Goal: Transaction & Acquisition: Subscribe to service/newsletter

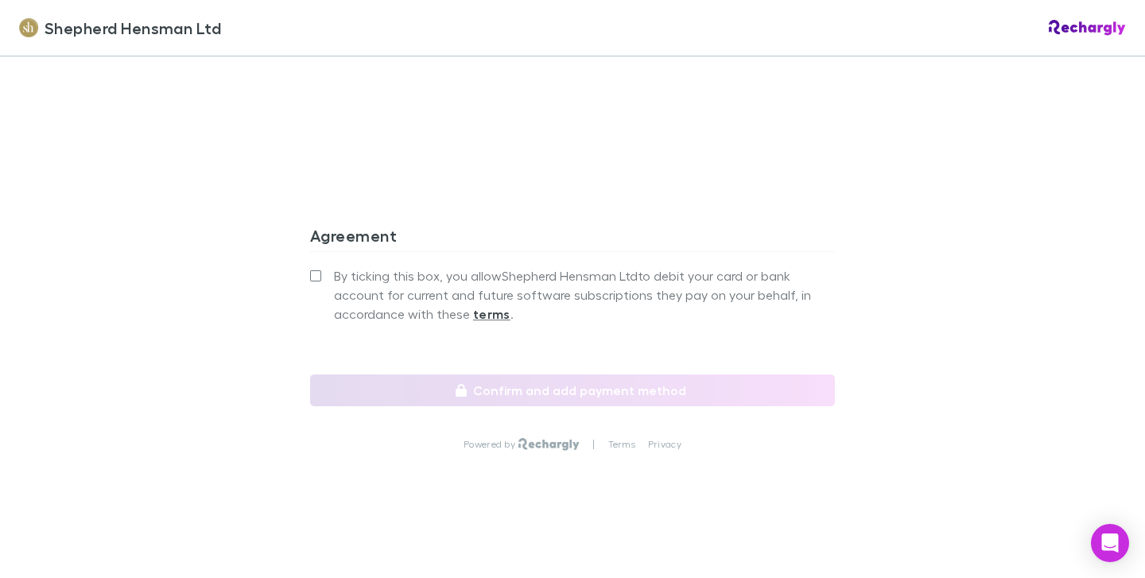
scroll to position [1492, 0]
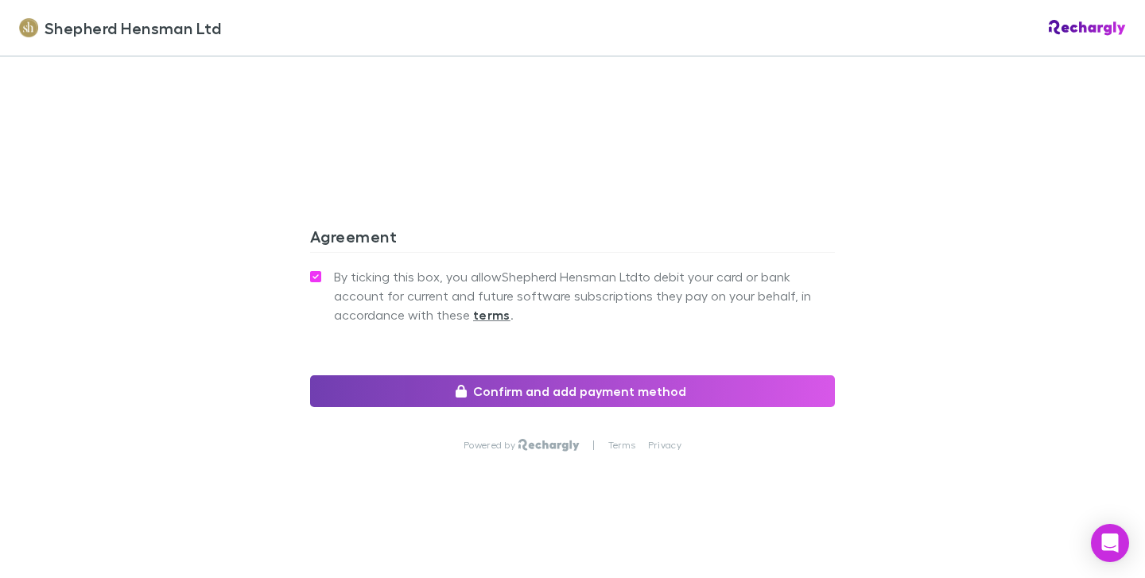
click at [606, 390] on button "Confirm and add payment method" at bounding box center [572, 391] width 525 height 32
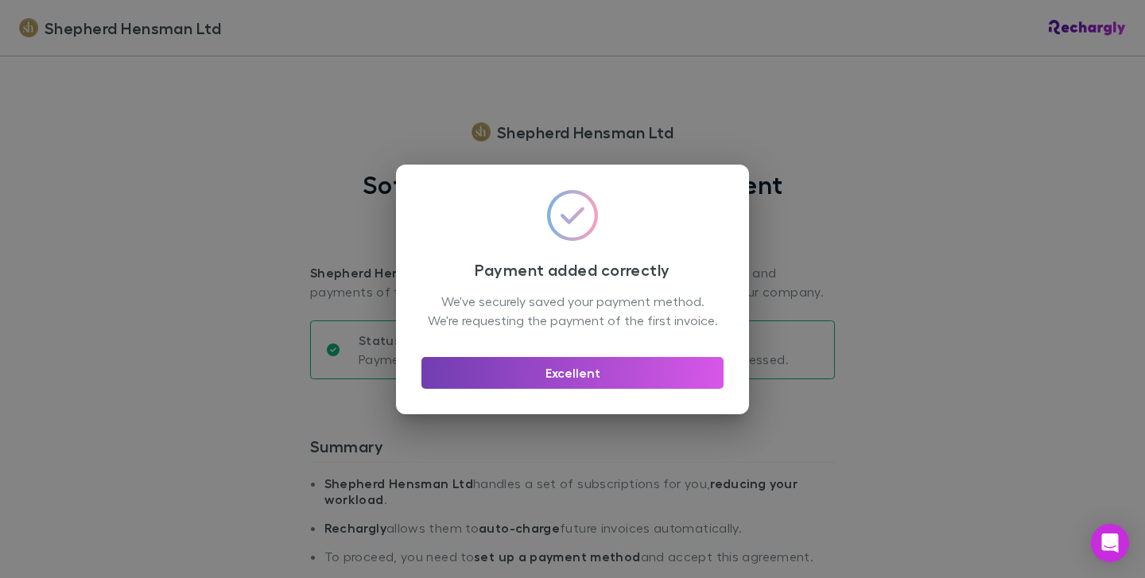
click at [609, 378] on button "Excellent" at bounding box center [572, 373] width 302 height 32
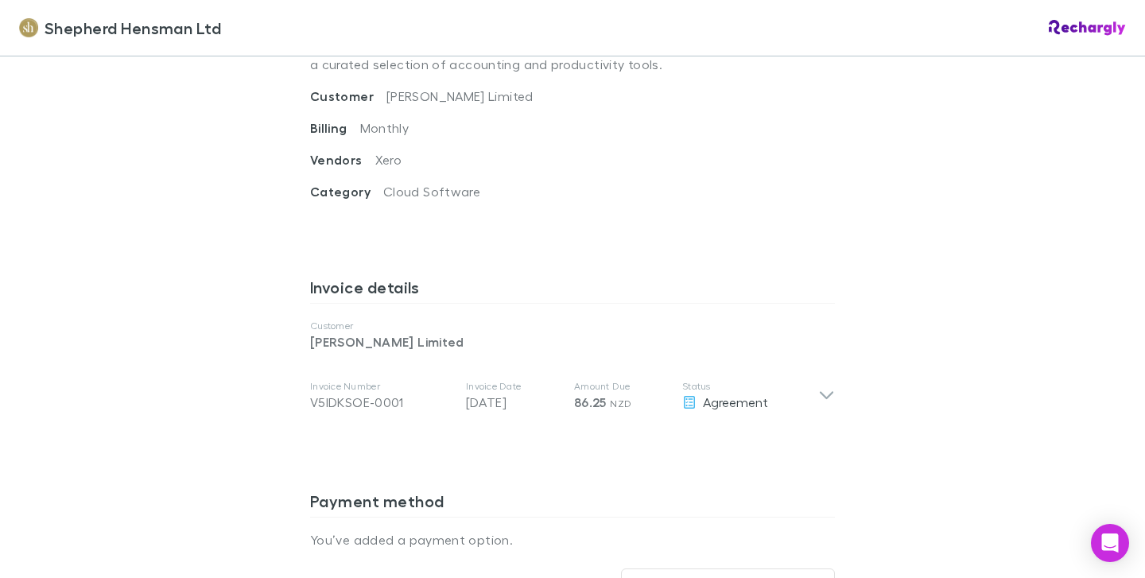
scroll to position [682, 0]
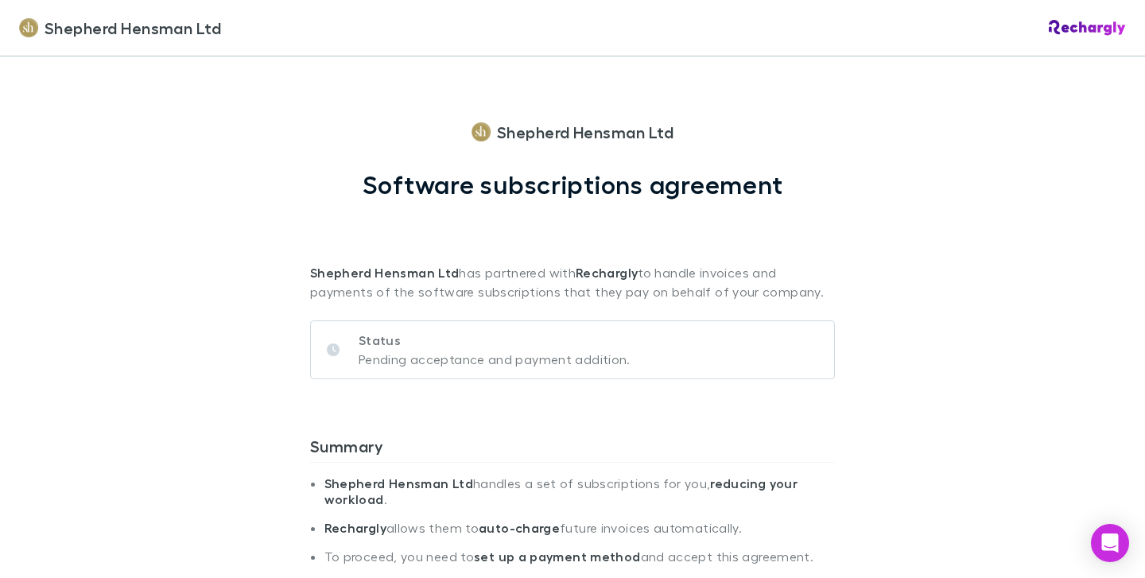
scroll to position [243, 0]
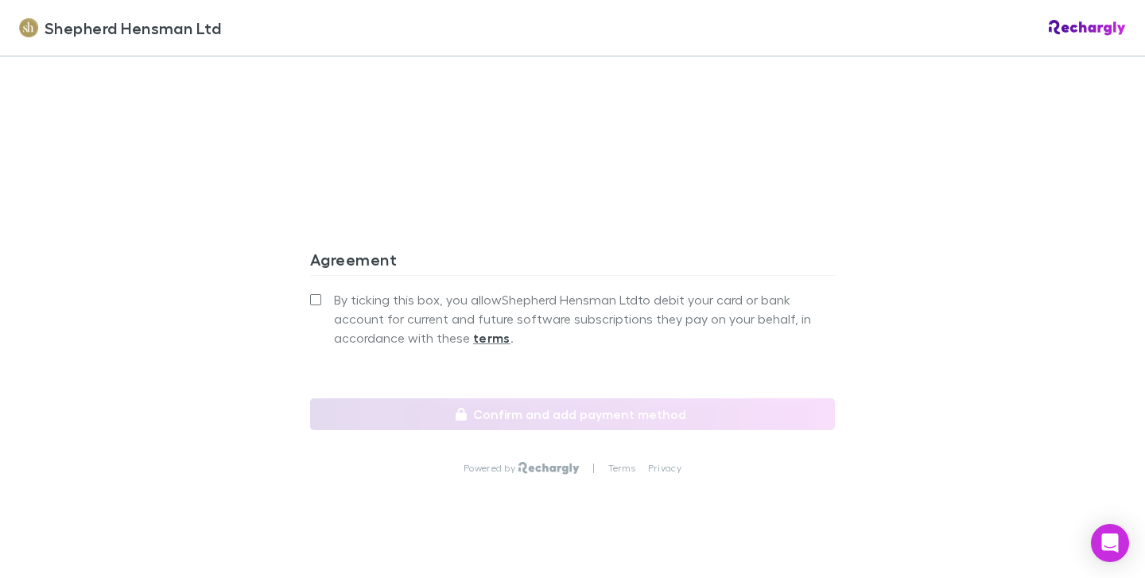
scroll to position [1470, 0]
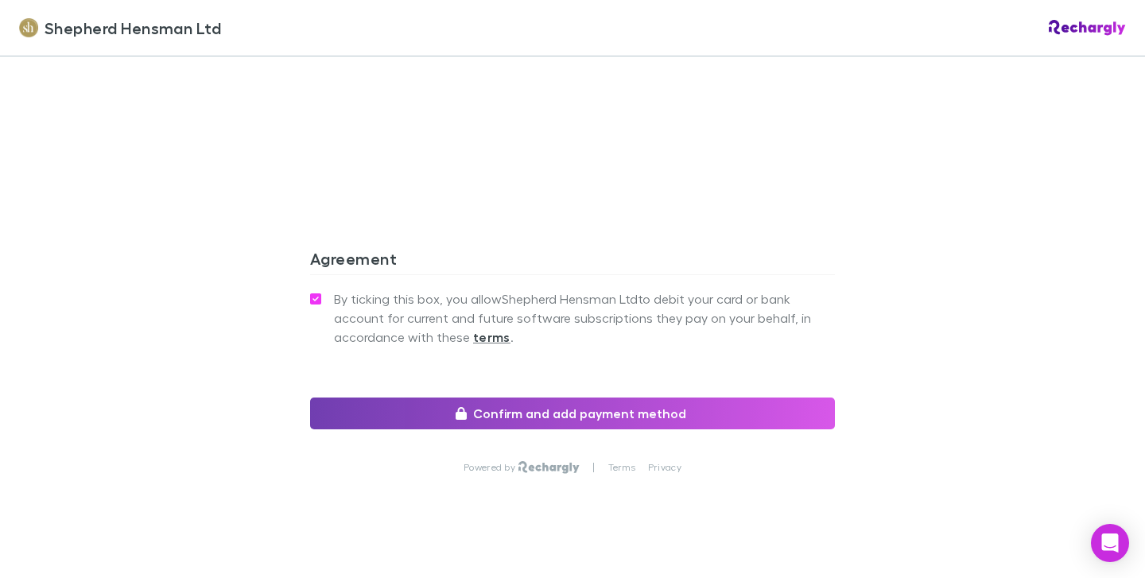
click at [533, 413] on button "Confirm and add payment method" at bounding box center [572, 413] width 525 height 32
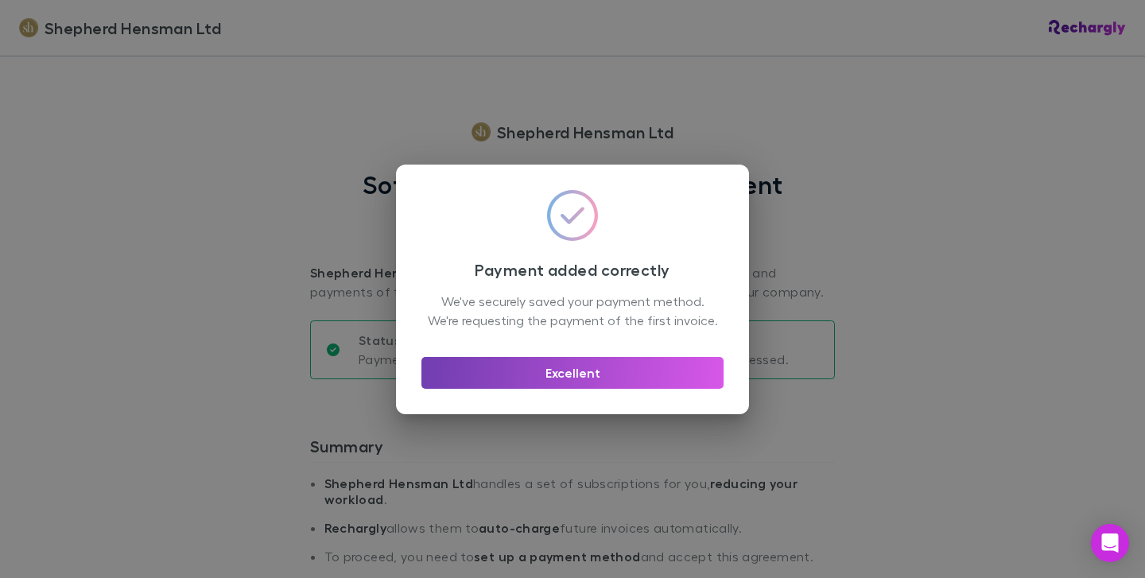
click at [564, 378] on button "Excellent" at bounding box center [572, 373] width 302 height 32
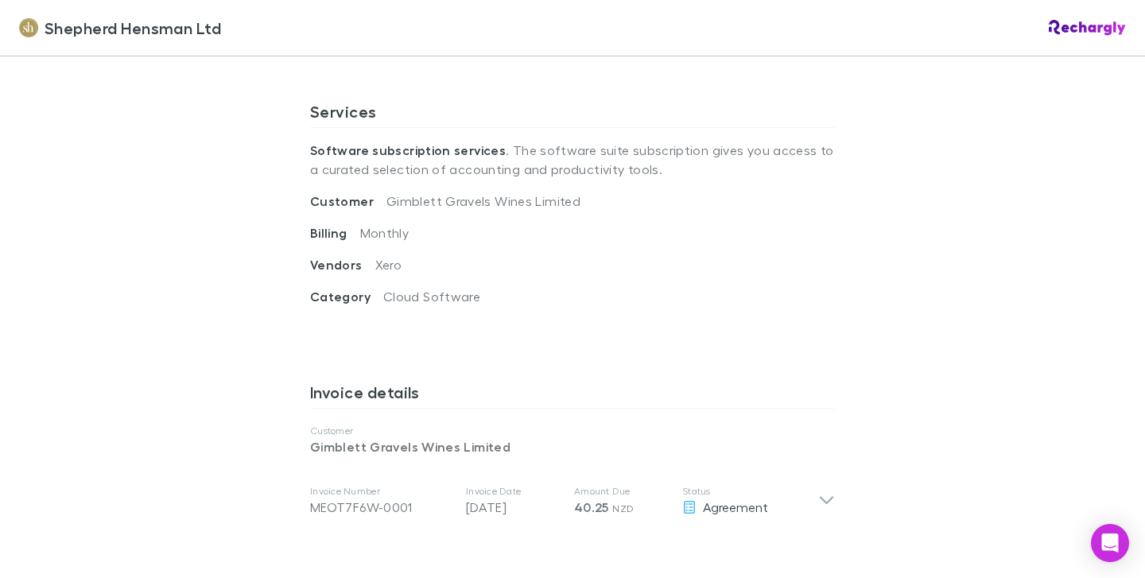
scroll to position [587, 0]
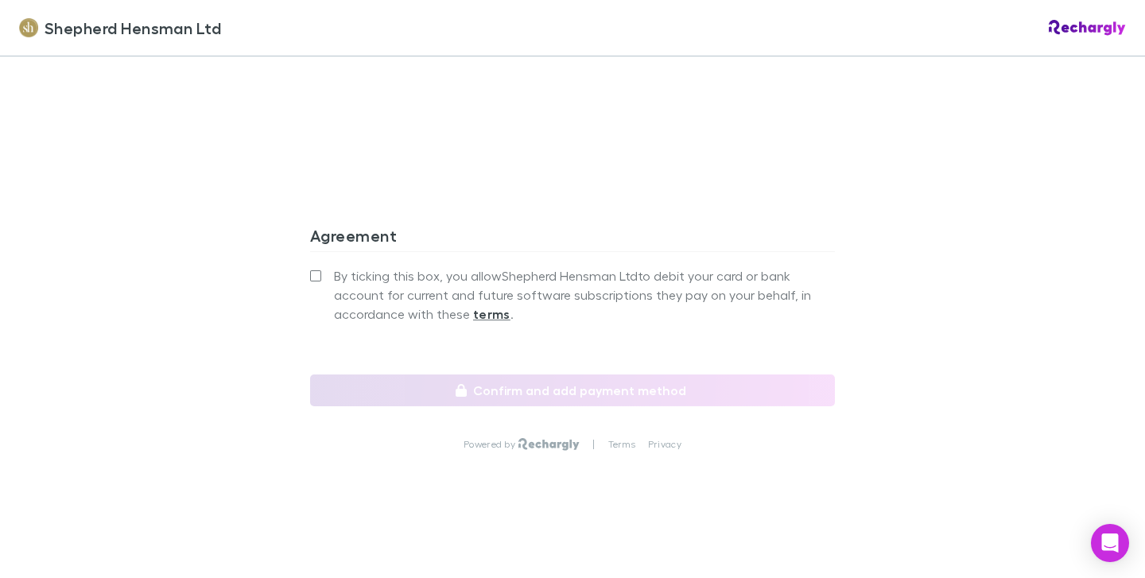
scroll to position [1492, 0]
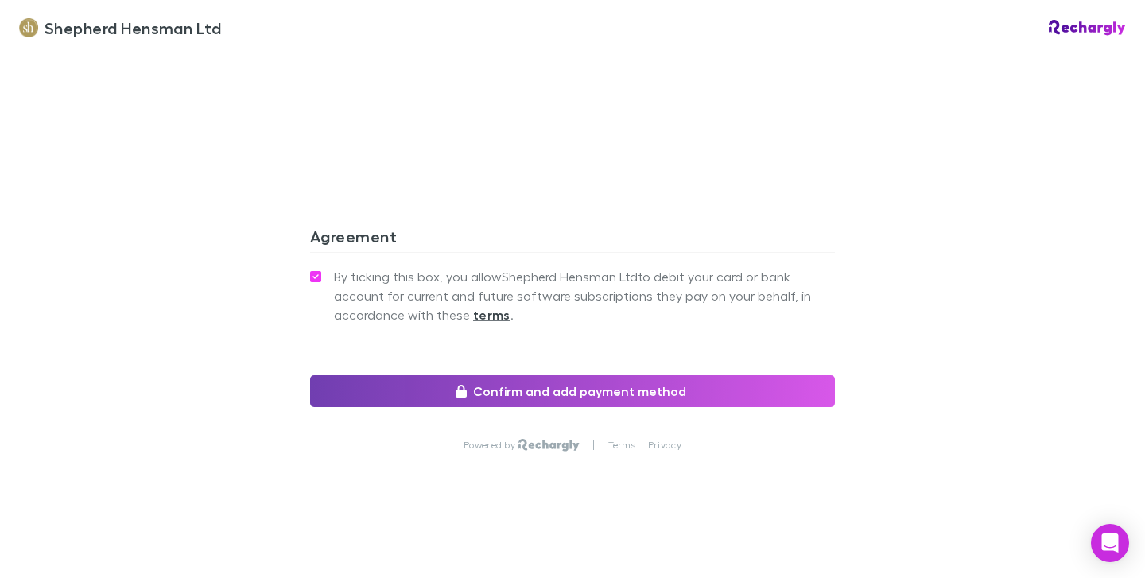
click at [572, 390] on button "Confirm and add payment method" at bounding box center [572, 391] width 525 height 32
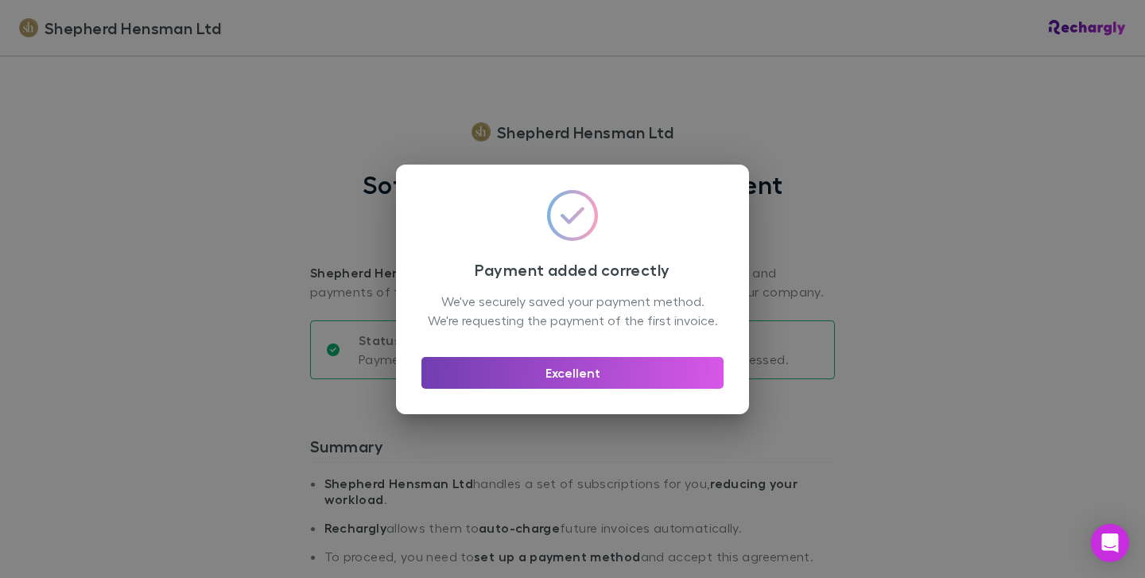
click at [574, 378] on button "Excellent" at bounding box center [572, 373] width 302 height 32
